Goal: Task Accomplishment & Management: Manage account settings

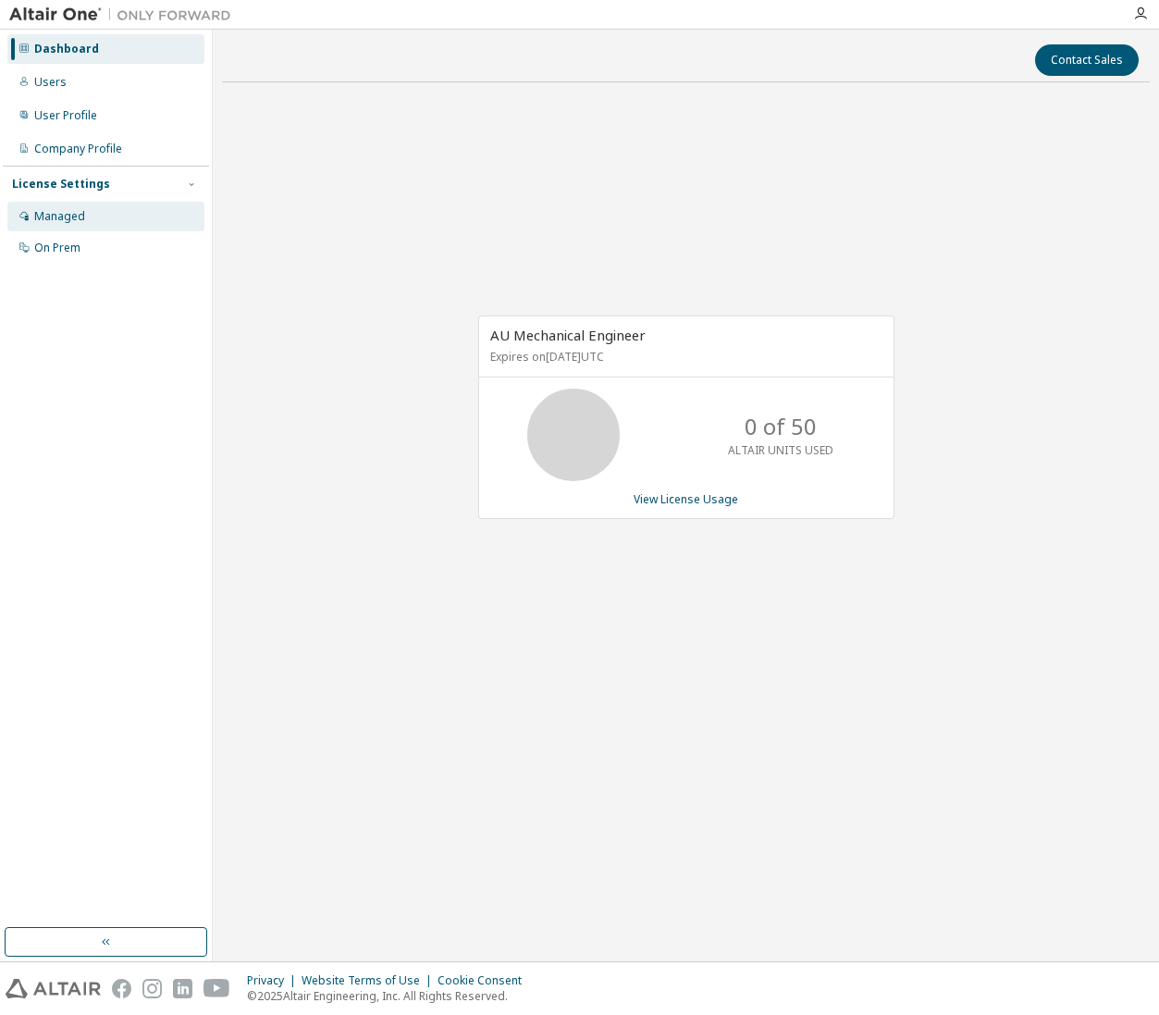
click at [91, 213] on div "Managed" at bounding box center [105, 217] width 197 height 30
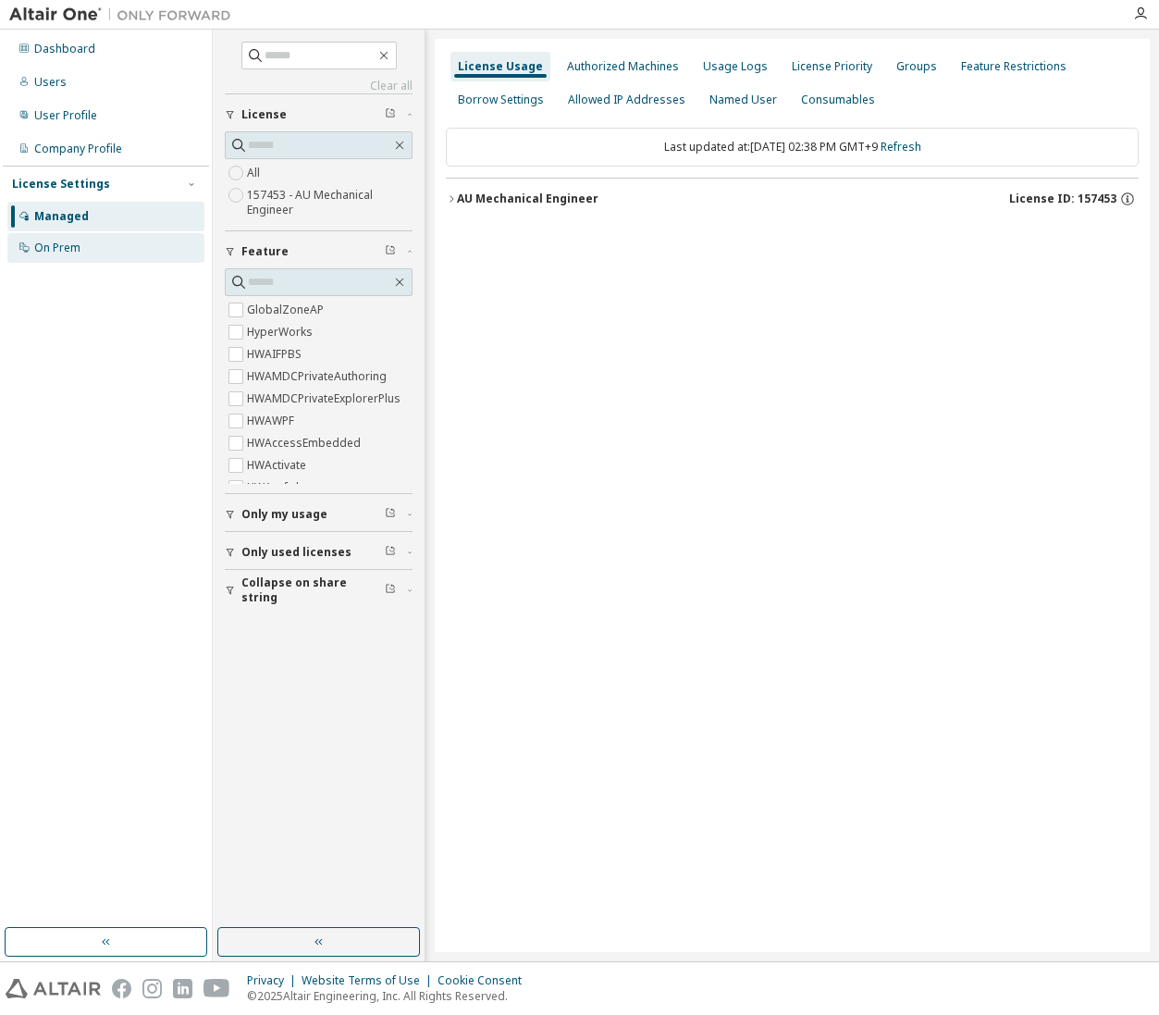
click at [71, 256] on div "On Prem" at bounding box center [105, 248] width 197 height 30
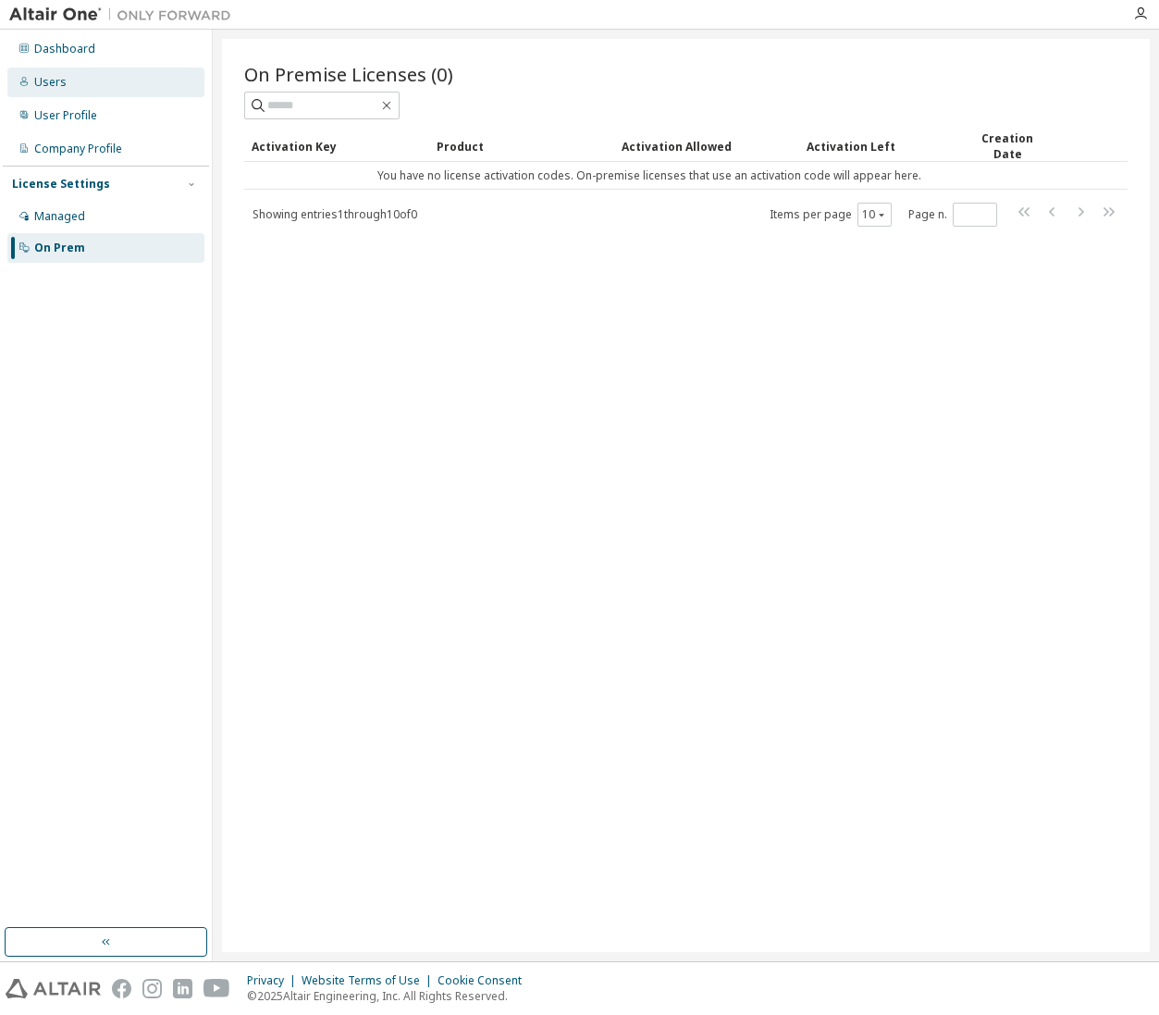
click at [52, 81] on div "Users" at bounding box center [50, 82] width 32 height 15
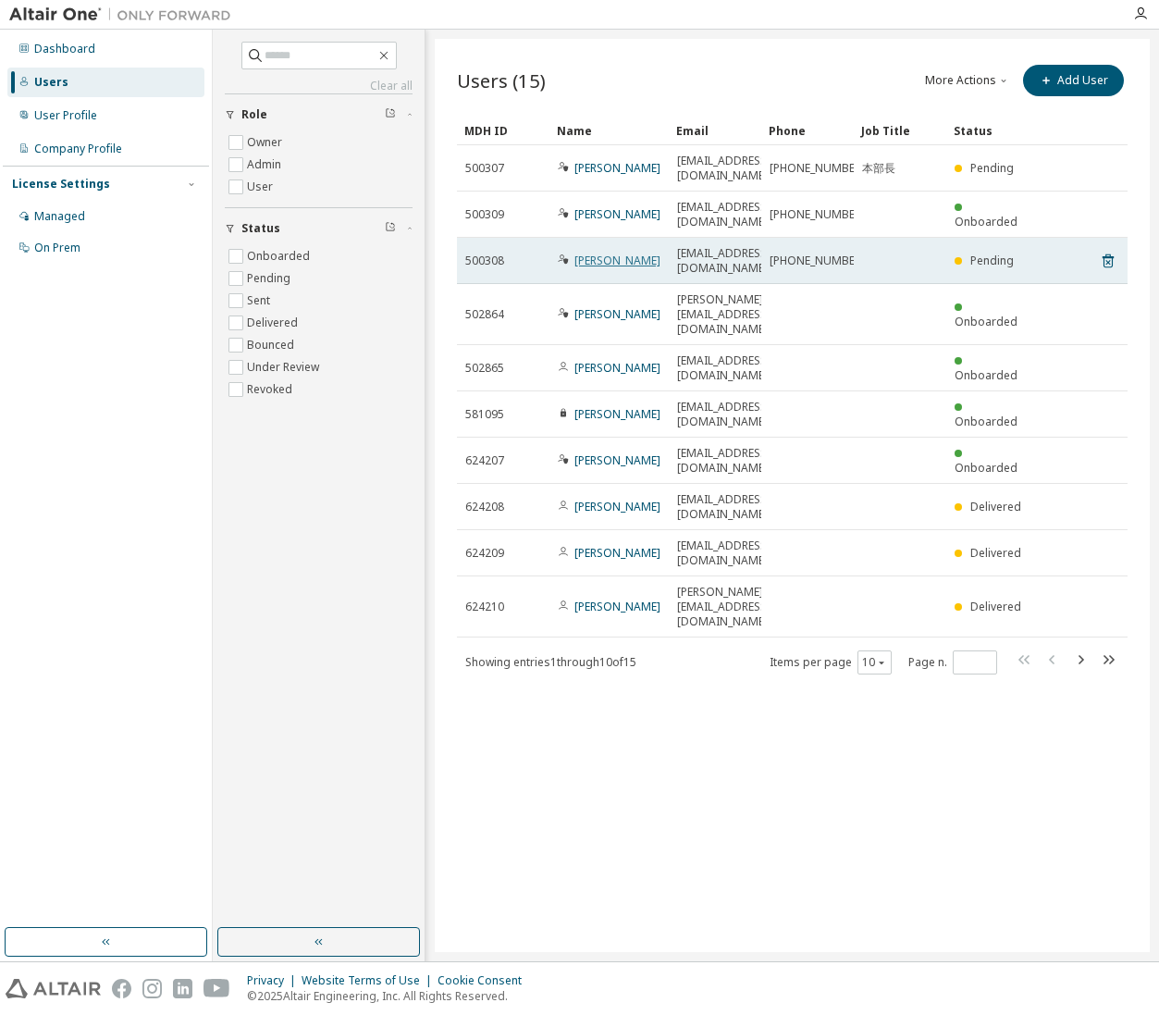
click at [600, 257] on link "Ayumi Kato" at bounding box center [618, 261] width 86 height 16
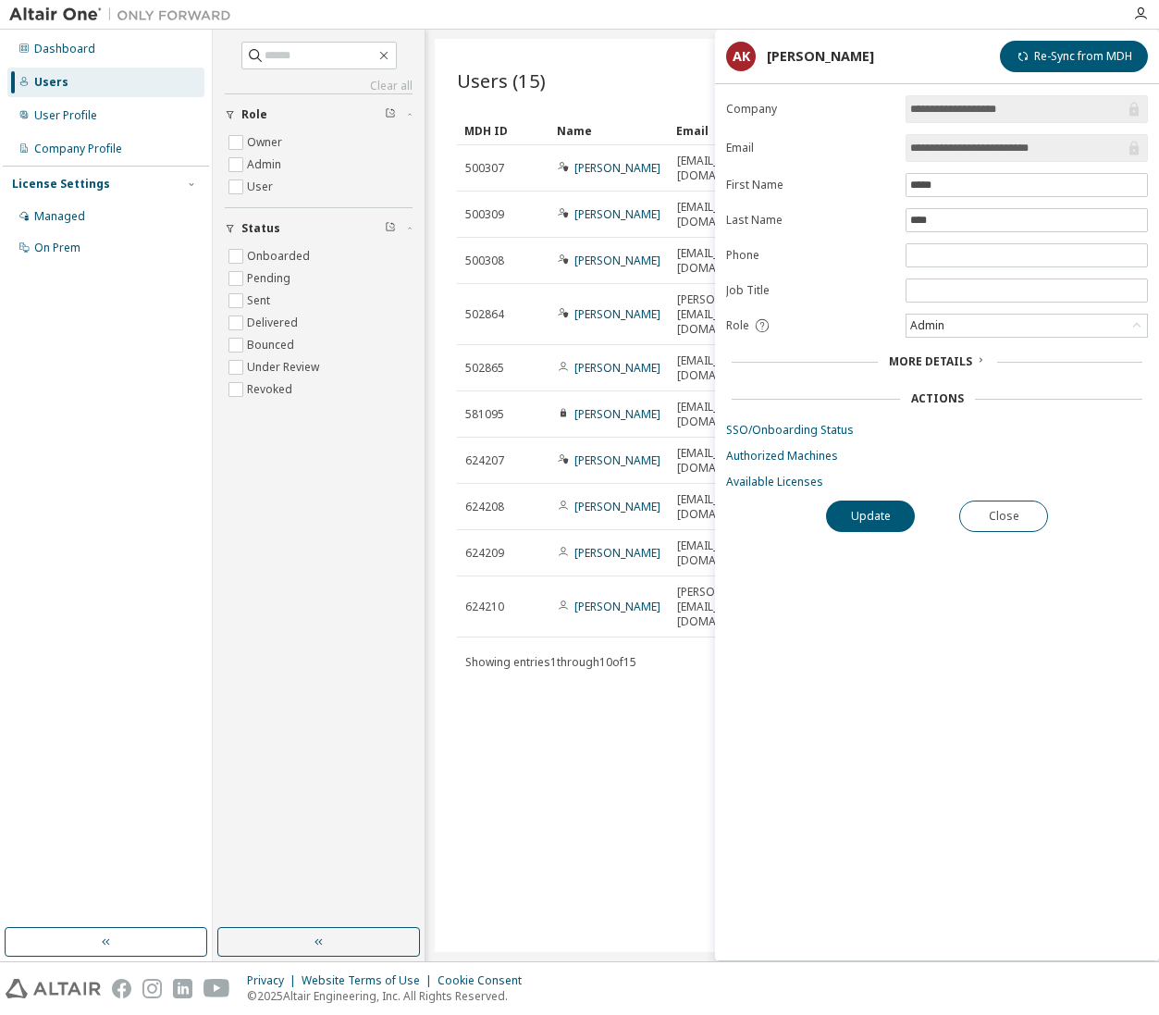
click at [946, 402] on div "Actions" at bounding box center [937, 398] width 53 height 15
click at [933, 362] on span "More Details" at bounding box center [930, 361] width 83 height 16
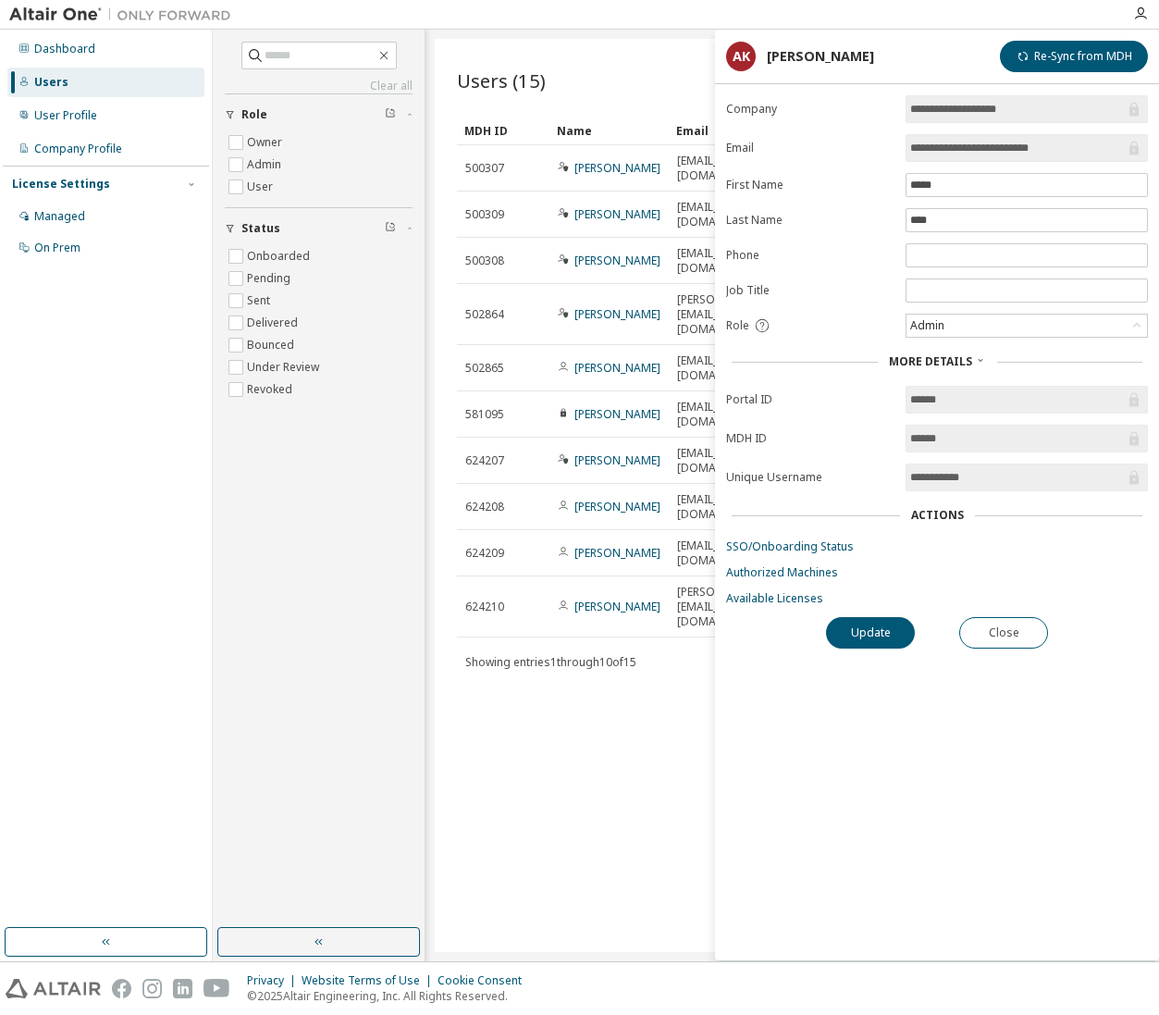
click at [622, 734] on div "Users (15) More Actions Import From CSV Export To CSV Add User Clear Load Save …" at bounding box center [792, 495] width 715 height 913
click at [1010, 642] on button "Close" at bounding box center [1003, 632] width 89 height 31
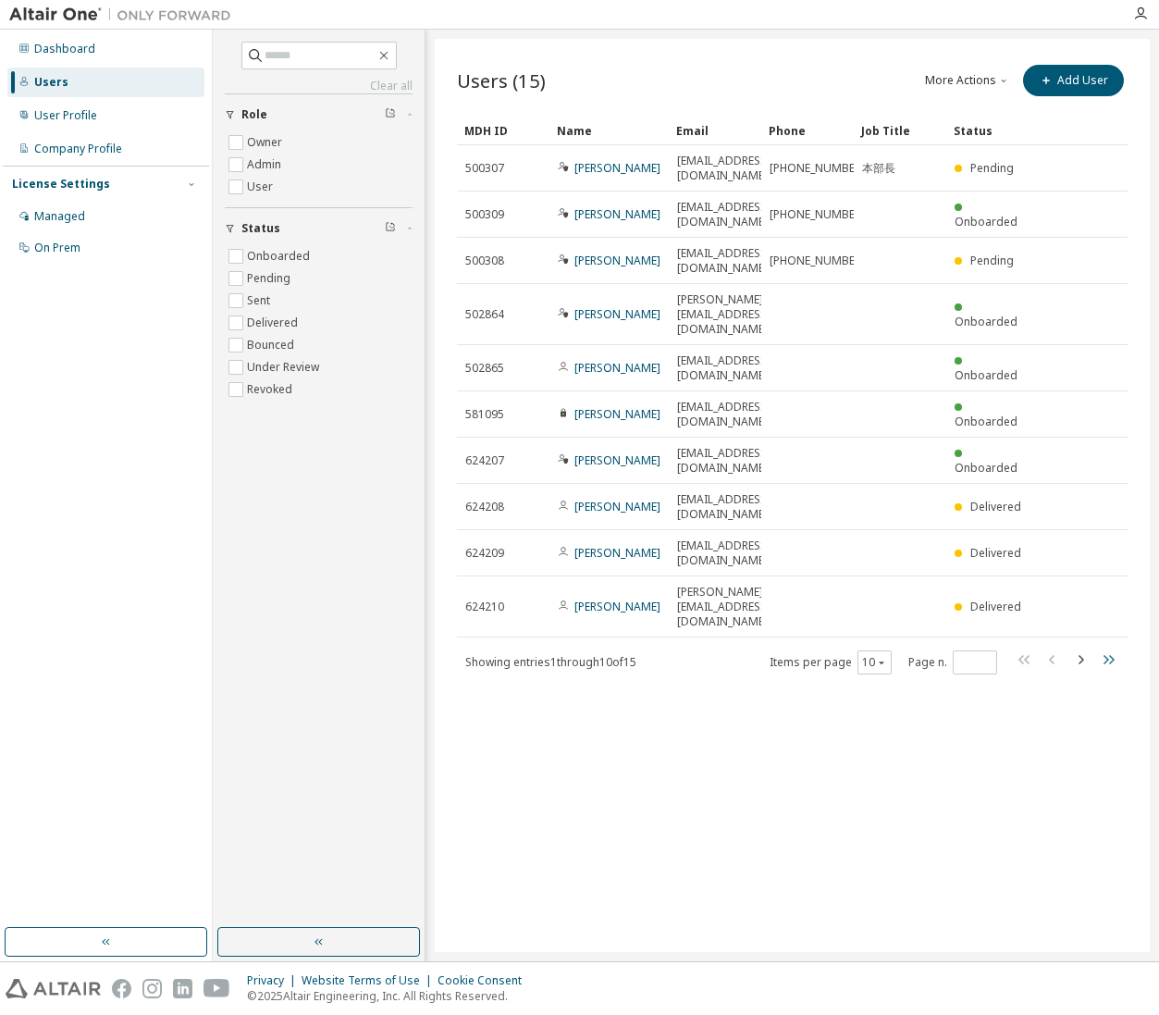
click at [1099, 649] on icon "button" at bounding box center [1108, 660] width 22 height 22
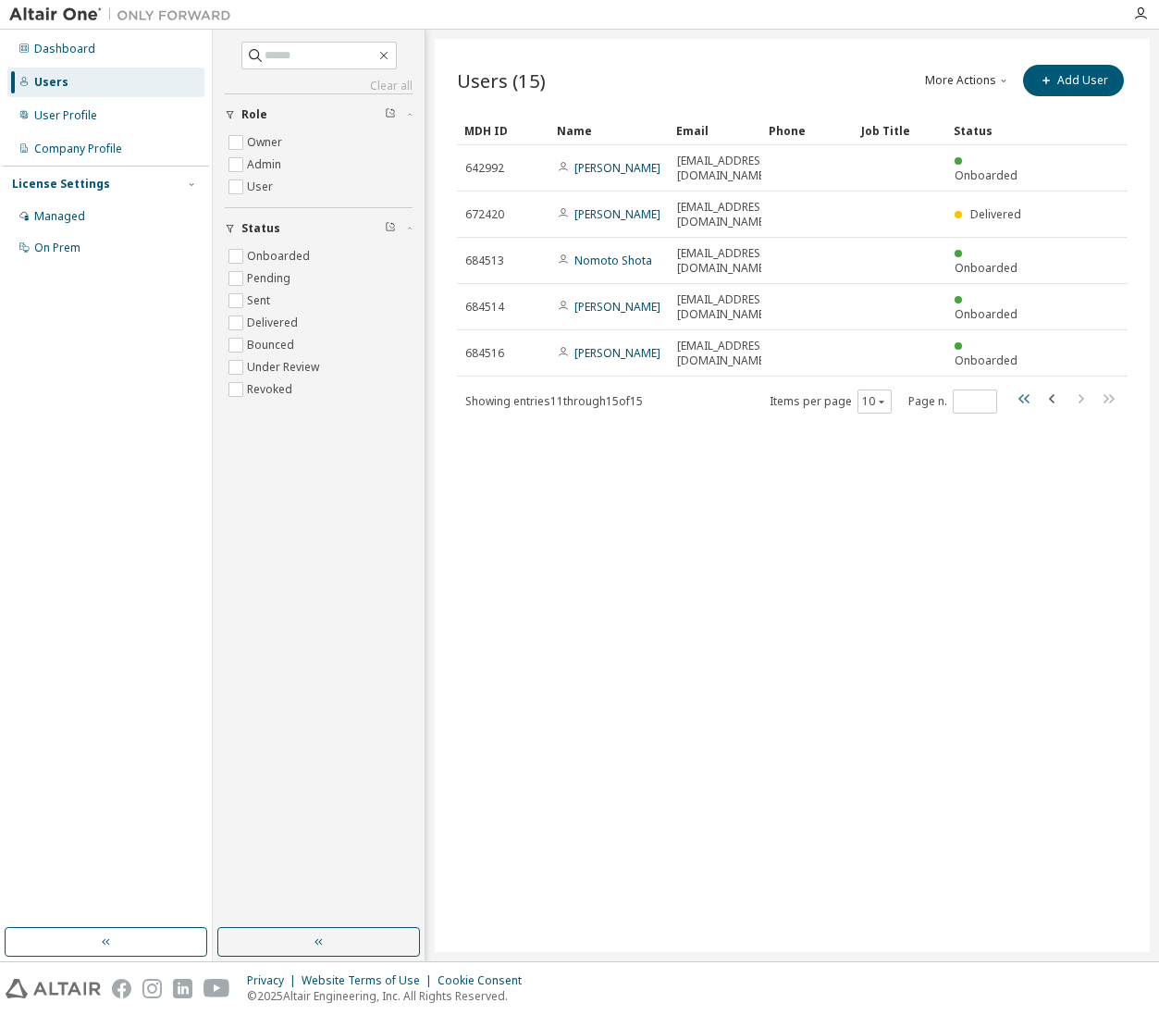
click at [1027, 401] on icon "button" at bounding box center [1024, 398] width 11 height 9
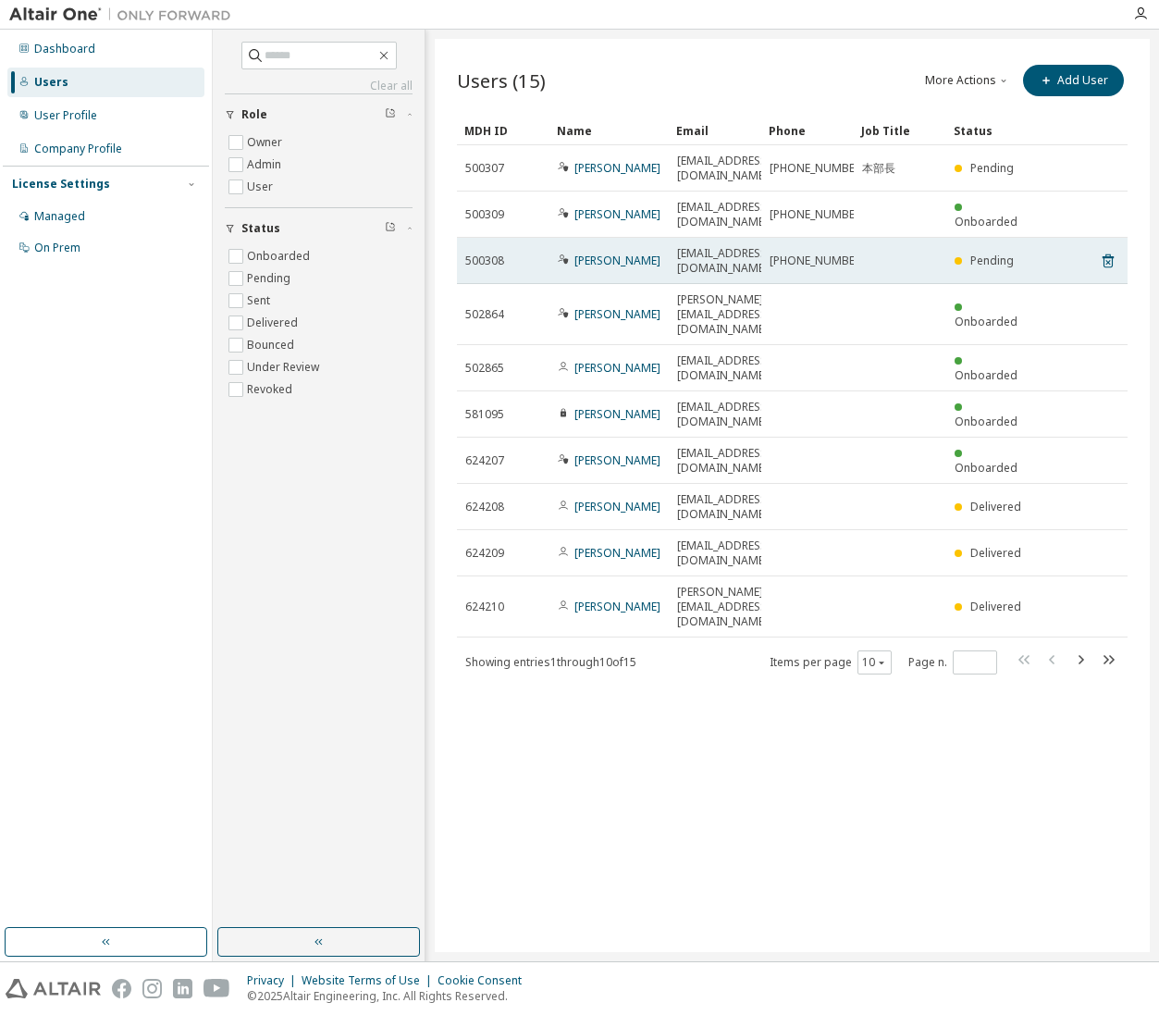
click at [975, 267] on span "Pending" at bounding box center [992, 261] width 43 height 16
click at [622, 268] on td "Ayumi Kato" at bounding box center [609, 261] width 119 height 46
click at [617, 264] on link "Ayumi Kato" at bounding box center [618, 261] width 86 height 16
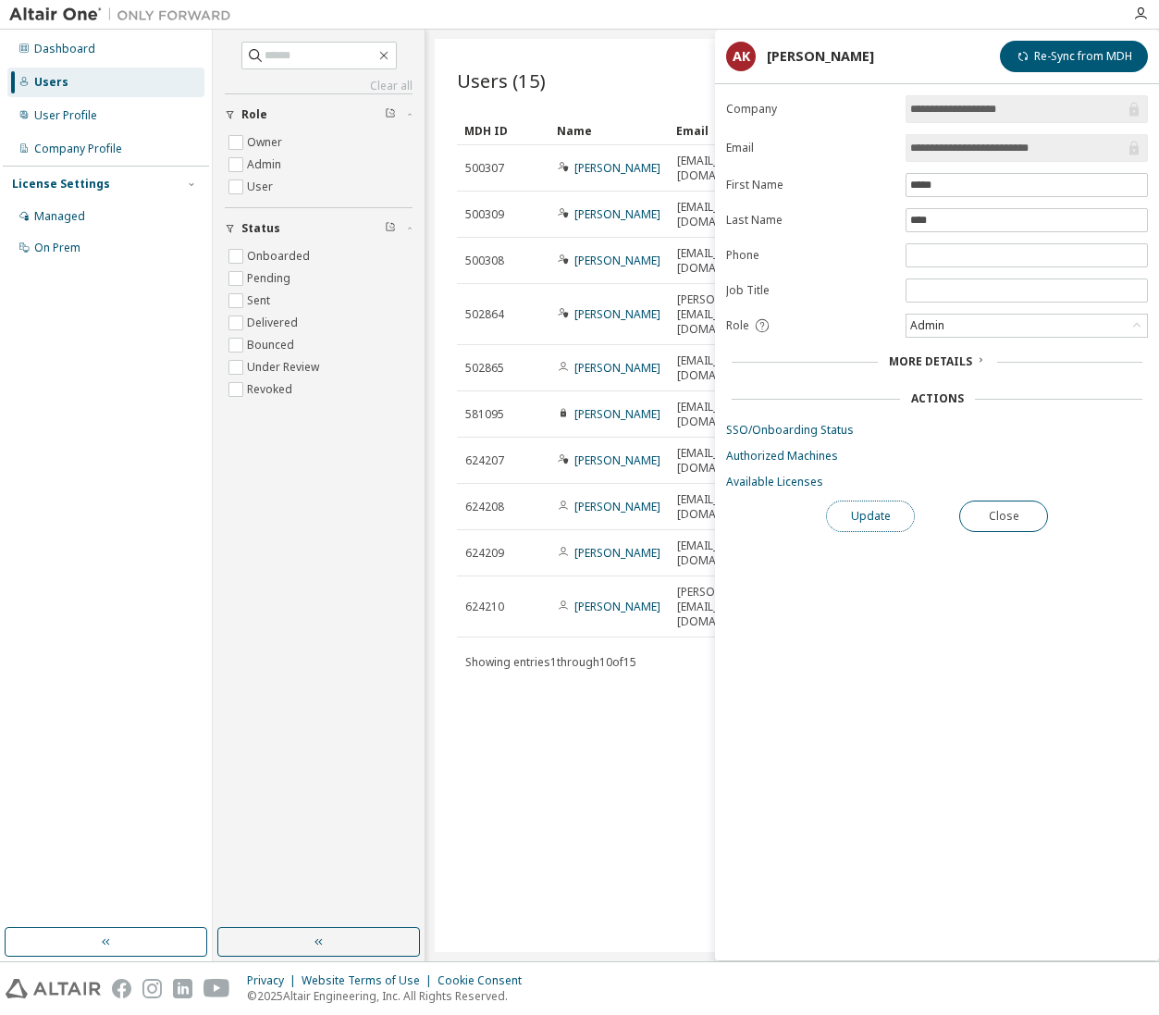
click at [890, 518] on button "Update" at bounding box center [870, 516] width 89 height 31
drag, startPoint x: 711, startPoint y: 716, endPoint x: 680, endPoint y: 728, distance: 32.8
click at [683, 725] on div "Users (15) More Actions Import From CSV Export To CSV Add User Clear Load Save …" at bounding box center [792, 495] width 715 height 913
click at [669, 735] on div "Users (15) More Actions Import From CSV Export To CSV Add User Clear Load Save …" at bounding box center [792, 495] width 715 height 913
click at [663, 674] on div "Users (15) More Actions Import From CSV Export To CSV Add User Clear Load Save …" at bounding box center [792, 495] width 715 height 913
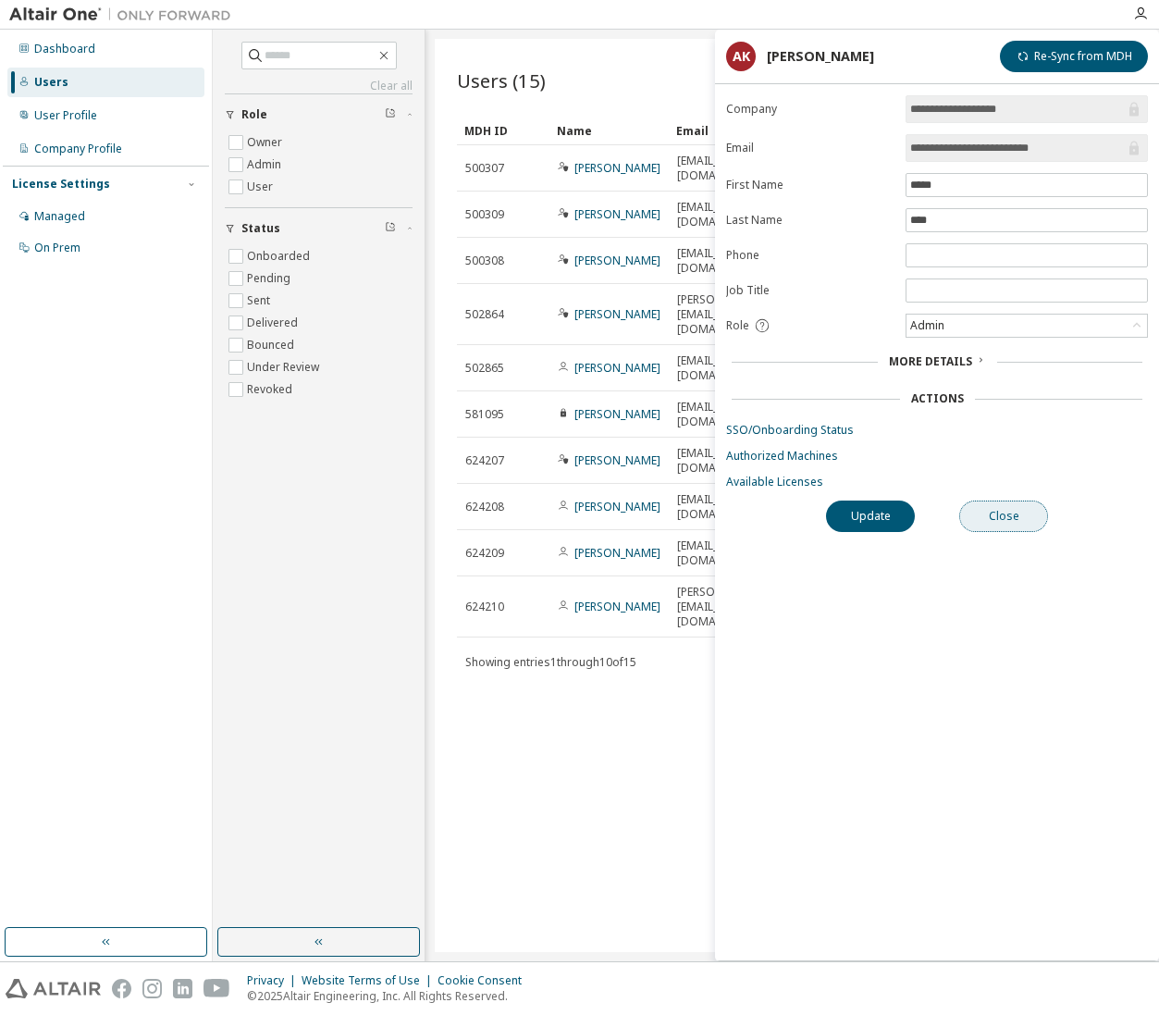
click at [976, 510] on button "Close" at bounding box center [1003, 516] width 89 height 31
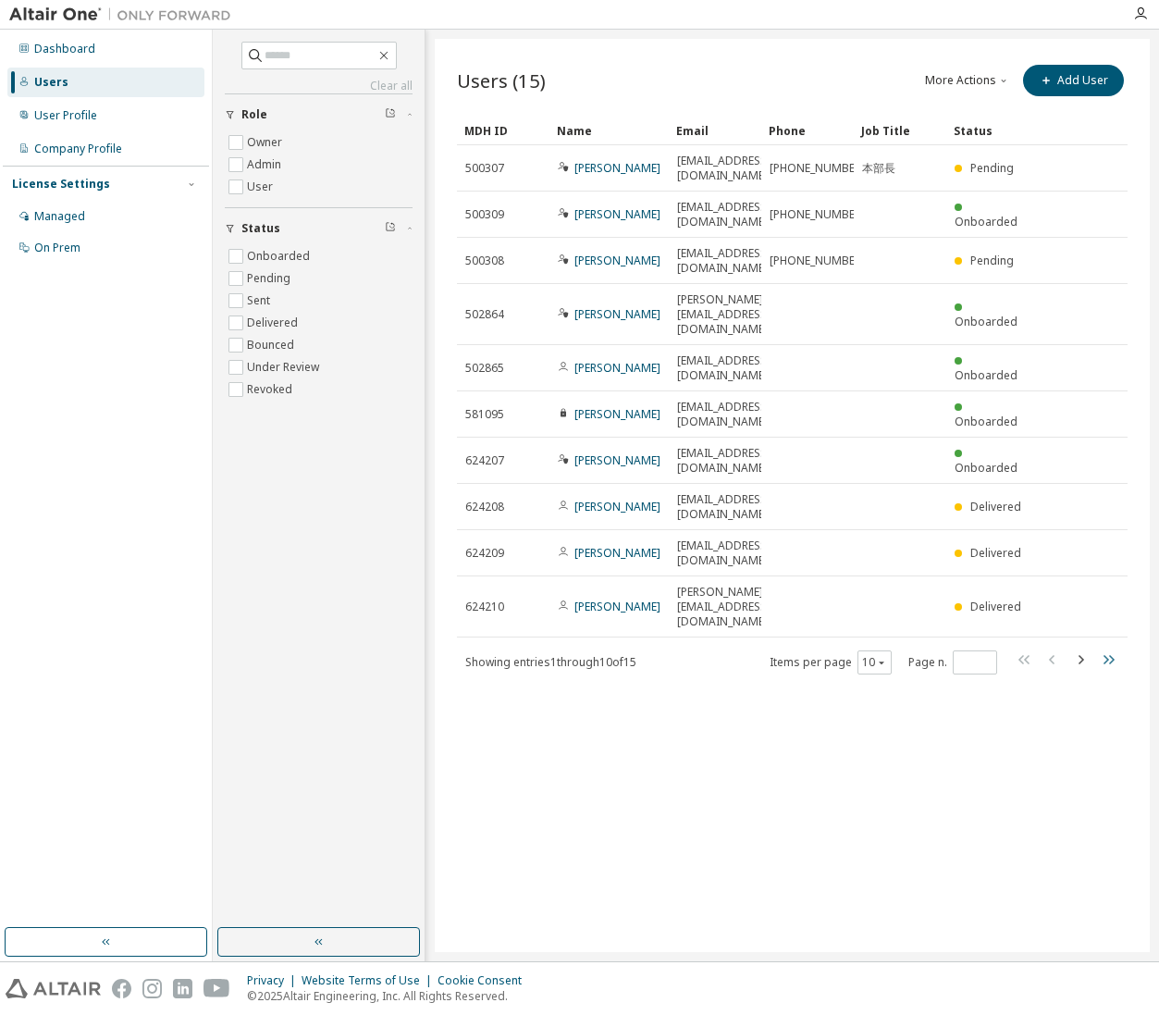
click at [1099, 649] on icon "button" at bounding box center [1108, 660] width 22 height 22
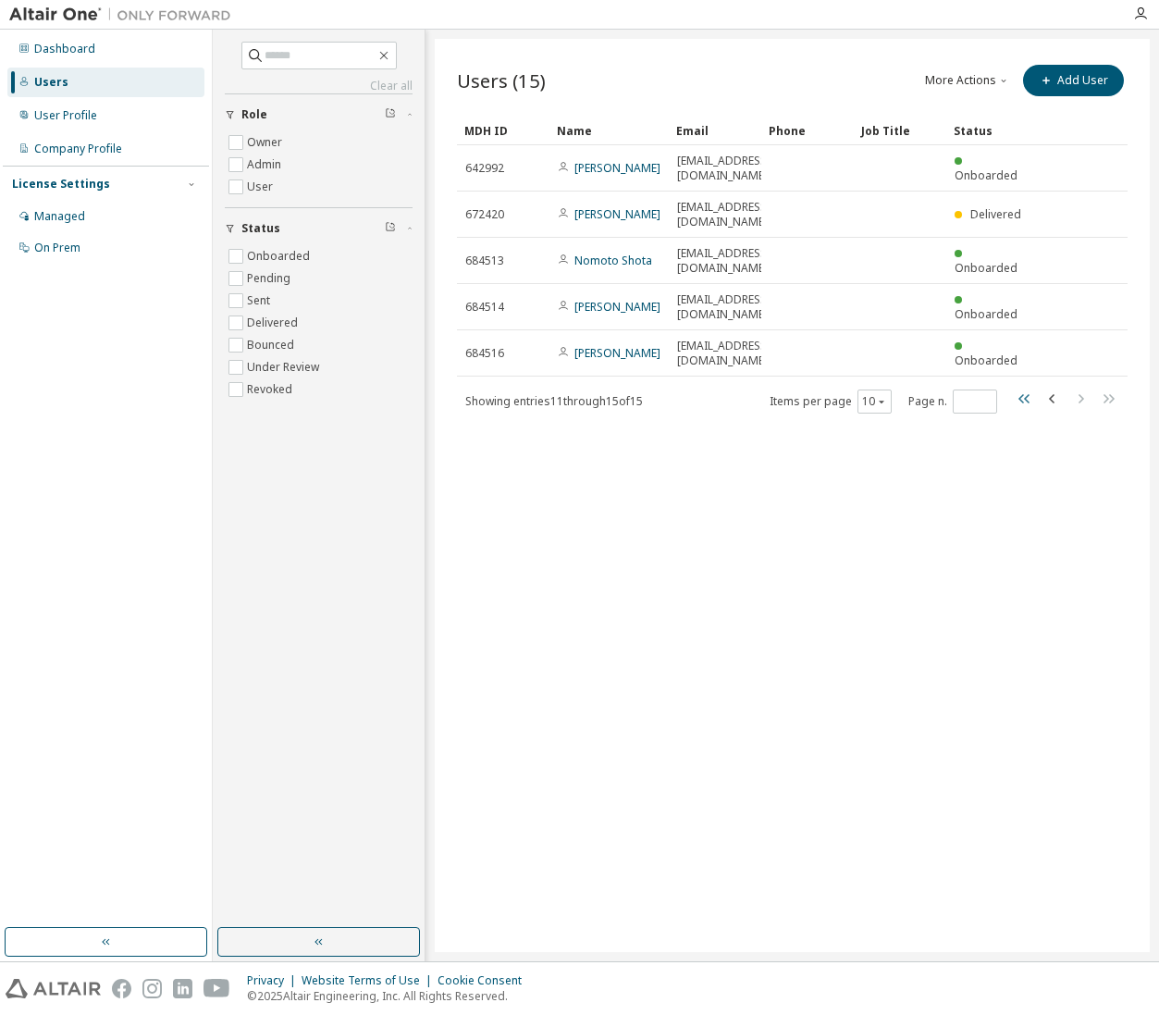
click at [1019, 405] on icon "button" at bounding box center [1025, 399] width 22 height 22
type input "*"
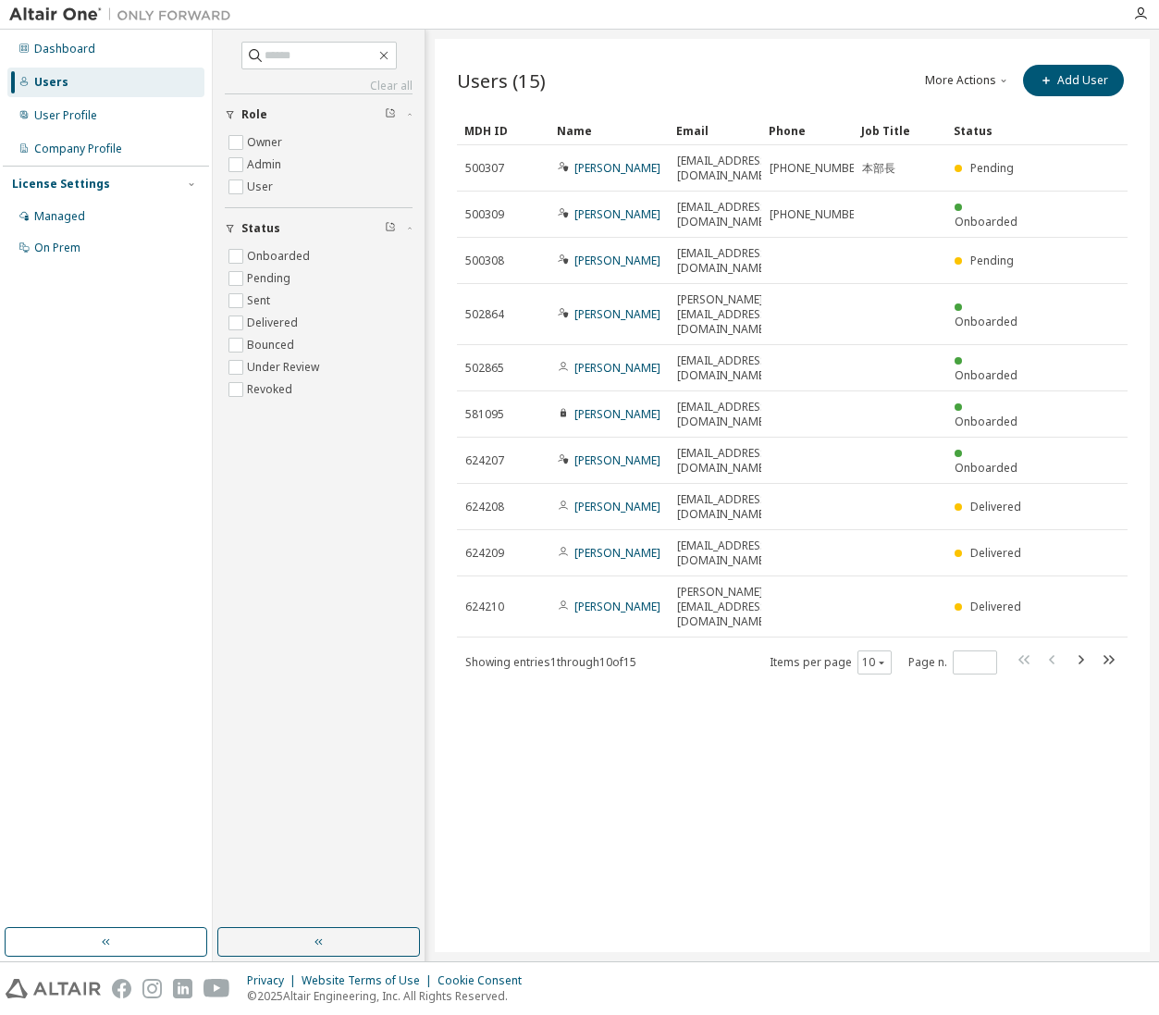
click at [128, 877] on div "Dashboard Users User Profile Company Profile License Settings Managed On Prem" at bounding box center [106, 478] width 206 height 893
